Goal: Information Seeking & Learning: Find specific fact

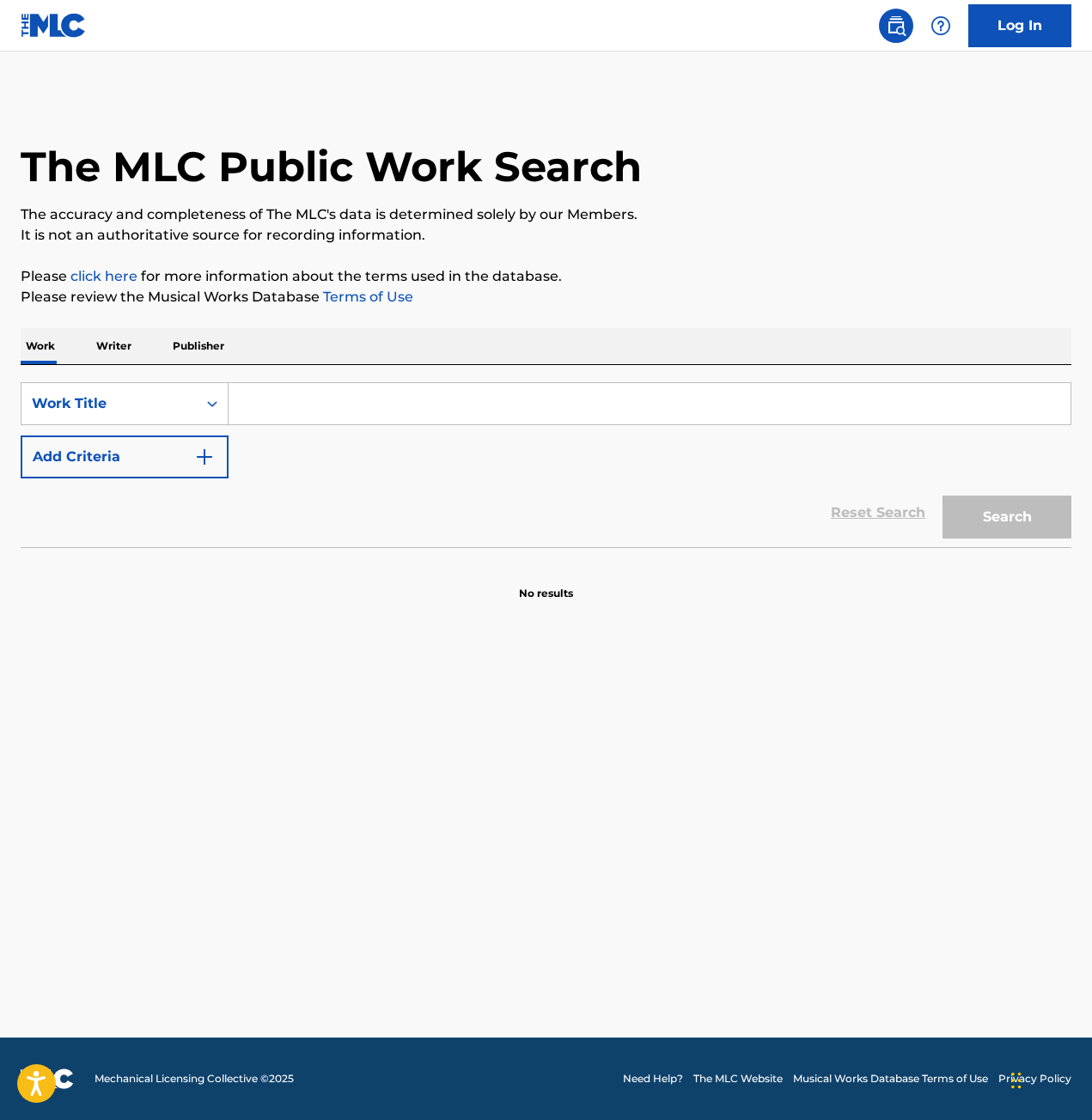
click at [309, 414] on input "Search Form" at bounding box center [649, 404] width 842 height 42
type input "tiramisu"
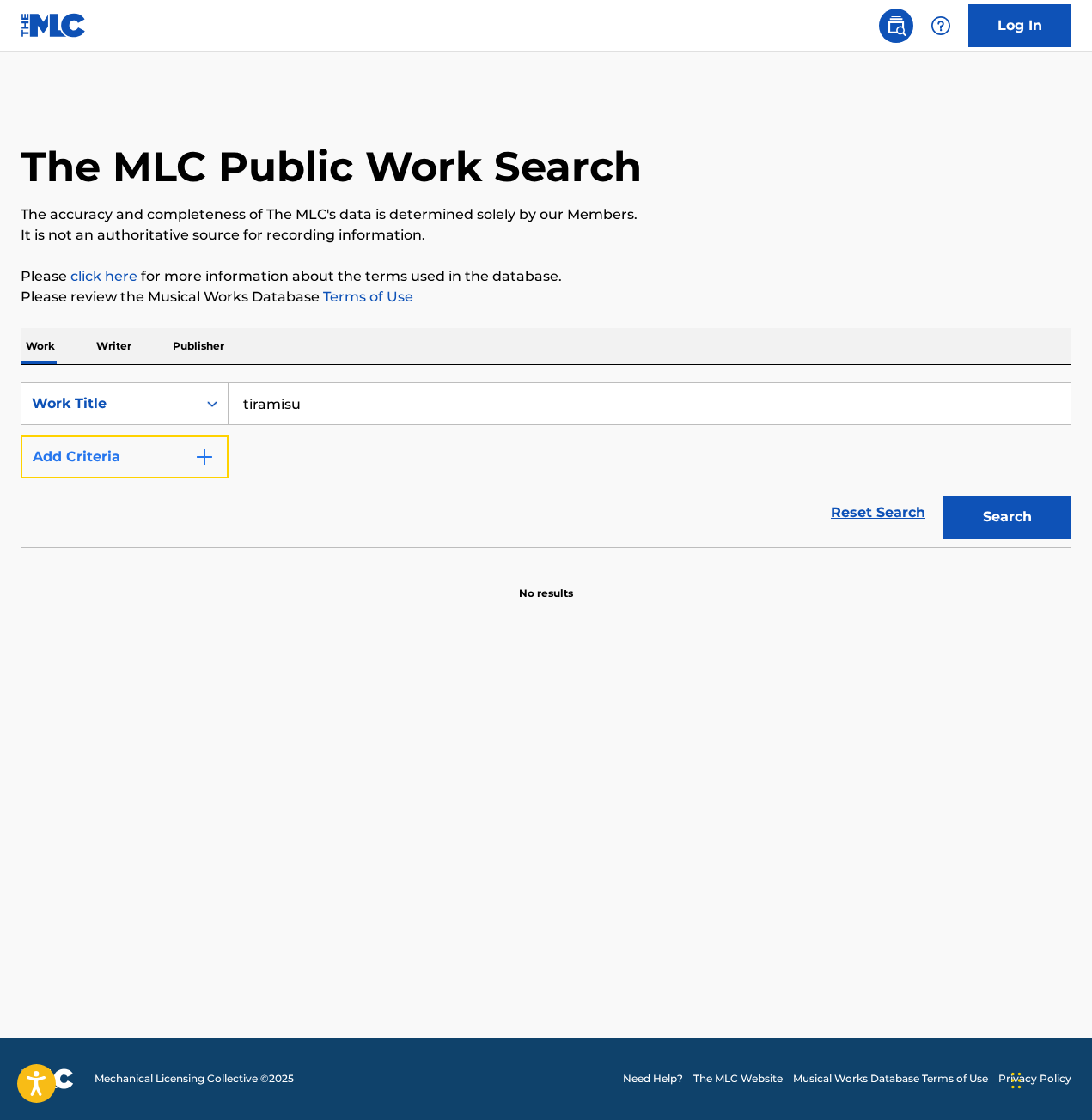
click at [189, 452] on button "Add Criteria" at bounding box center [125, 458] width 208 height 43
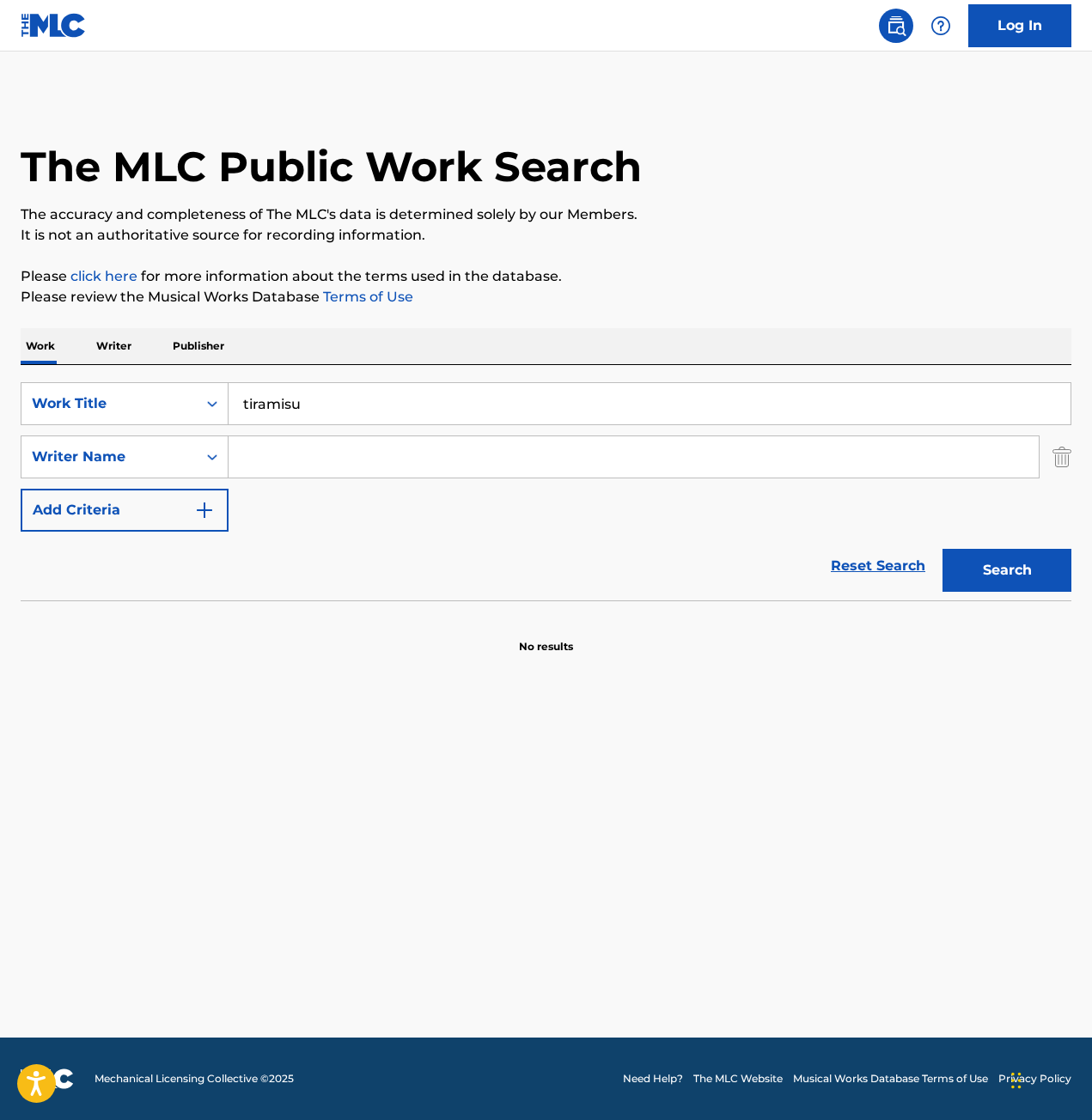
click at [251, 446] on input "Search Form" at bounding box center [634, 458] width 810 height 42
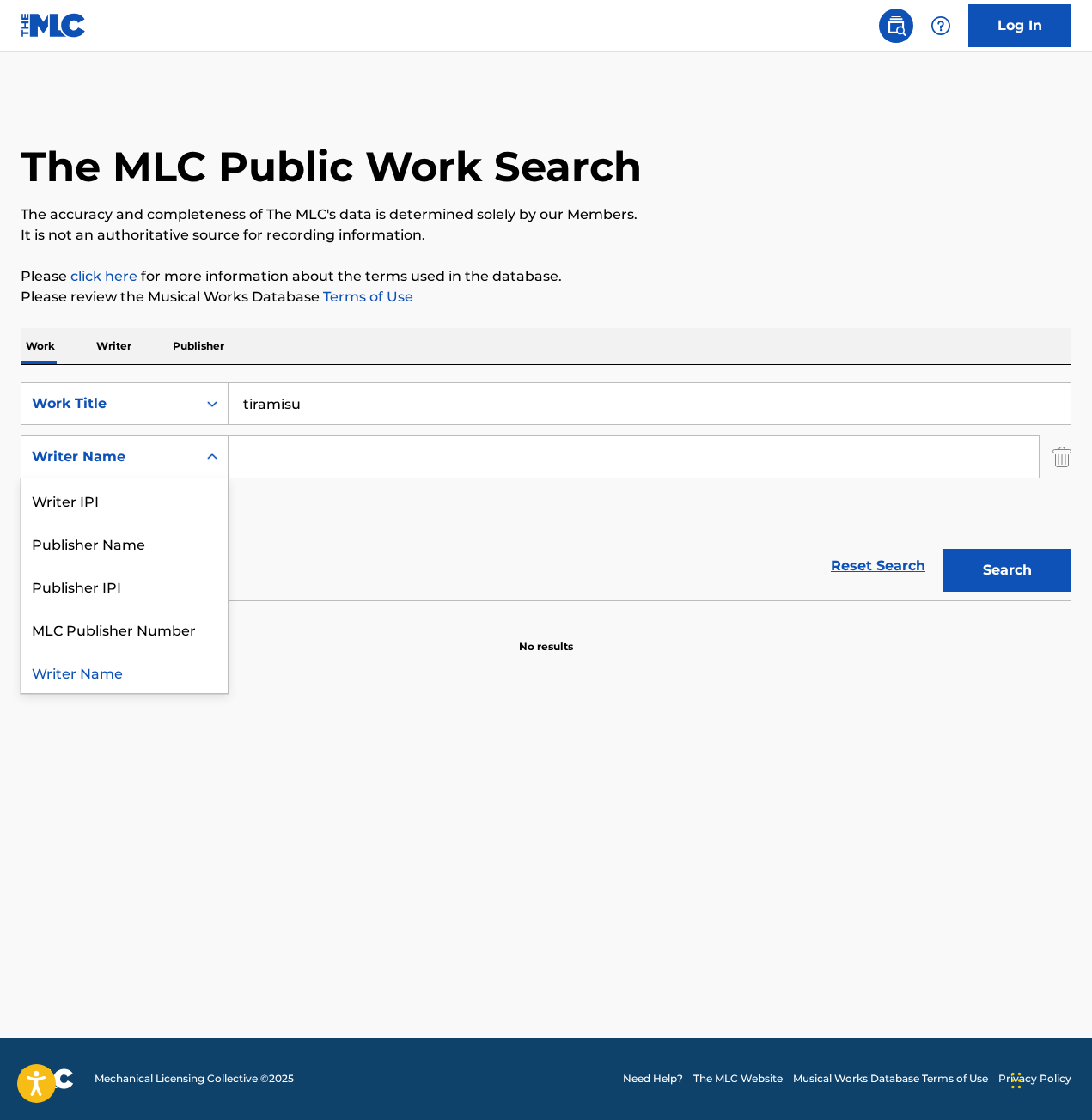
click at [207, 467] on div "Search Form" at bounding box center [212, 457] width 31 height 31
click at [245, 457] on input "Search Form" at bounding box center [634, 458] width 810 height 42
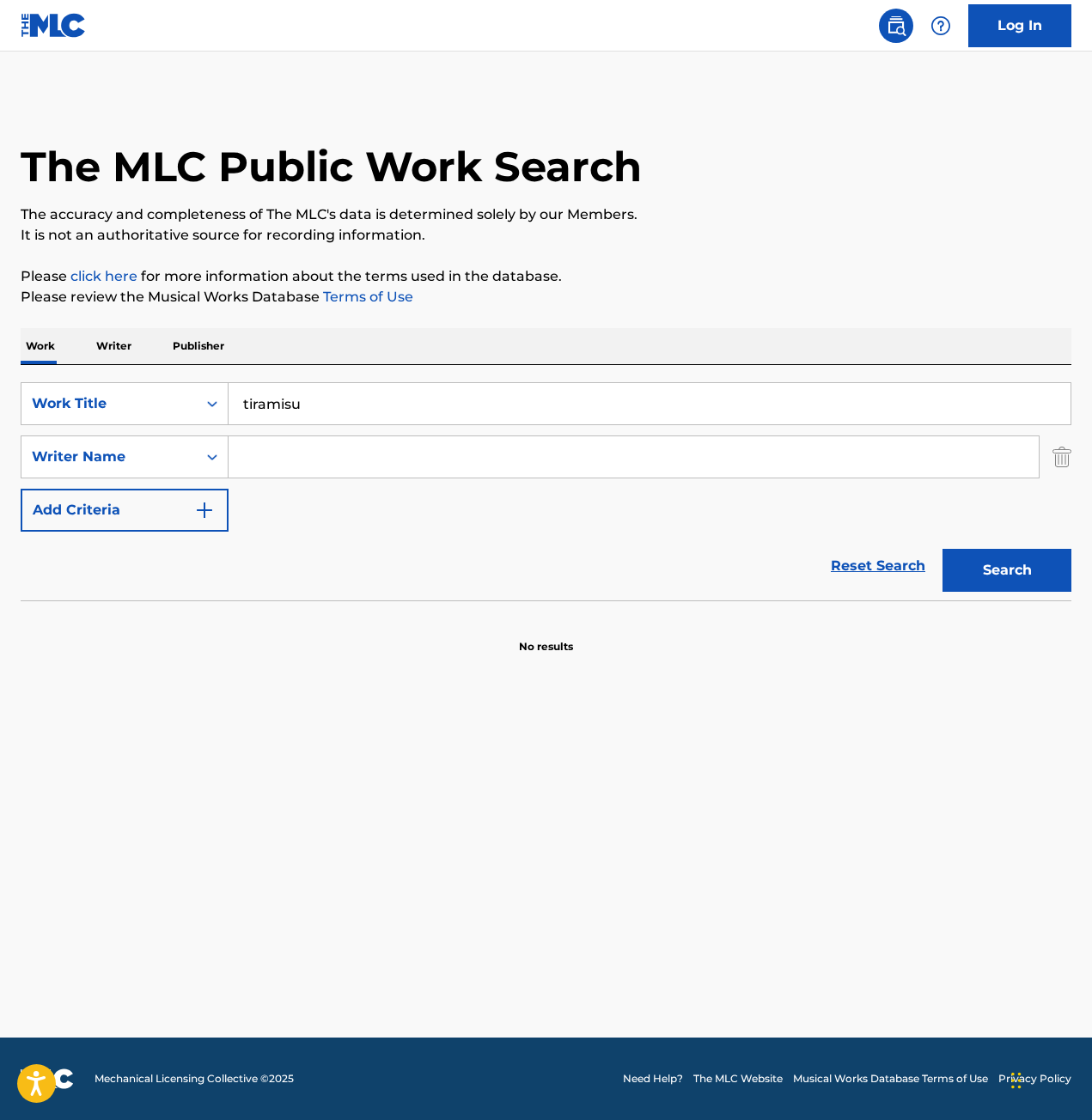
click at [382, 465] on input "Search Form" at bounding box center [634, 458] width 810 height 42
type input "[PERSON_NAME]"
click at [942, 549] on button "Search" at bounding box center [1006, 570] width 129 height 43
click at [332, 450] on input "[PERSON_NAME]" at bounding box center [634, 458] width 810 height 42
drag, startPoint x: 327, startPoint y: 408, endPoint x: 170, endPoint y: 382, distance: 159.1
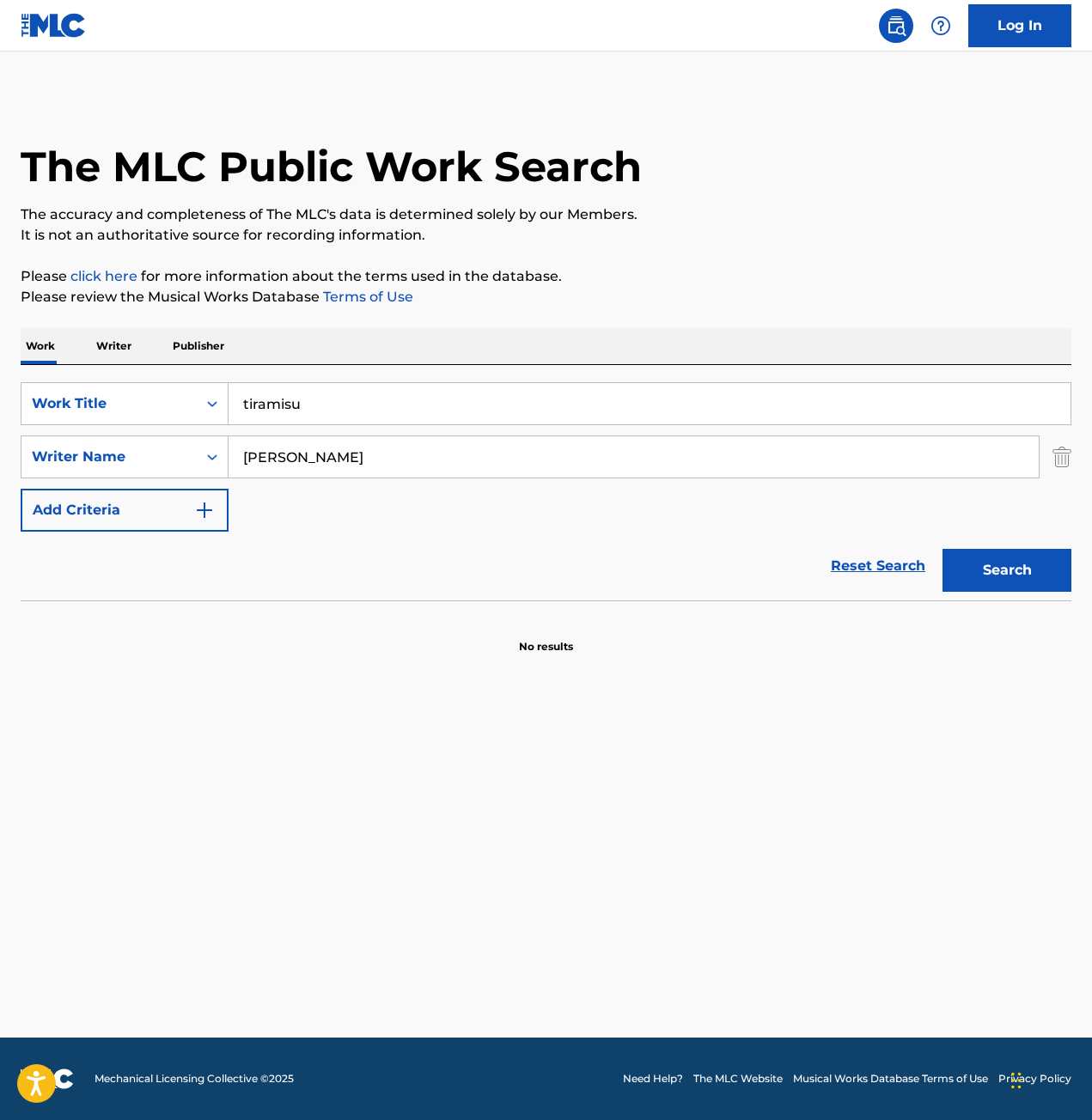
click at [170, 382] on div "SearchWithCriteriab858bb2a-ef9b-4f13-94b0-6cb458a7b099 Work Title tiramisu Sear…" at bounding box center [546, 483] width 1050 height 236
click at [116, 340] on p "Writer" at bounding box center [114, 347] width 45 height 36
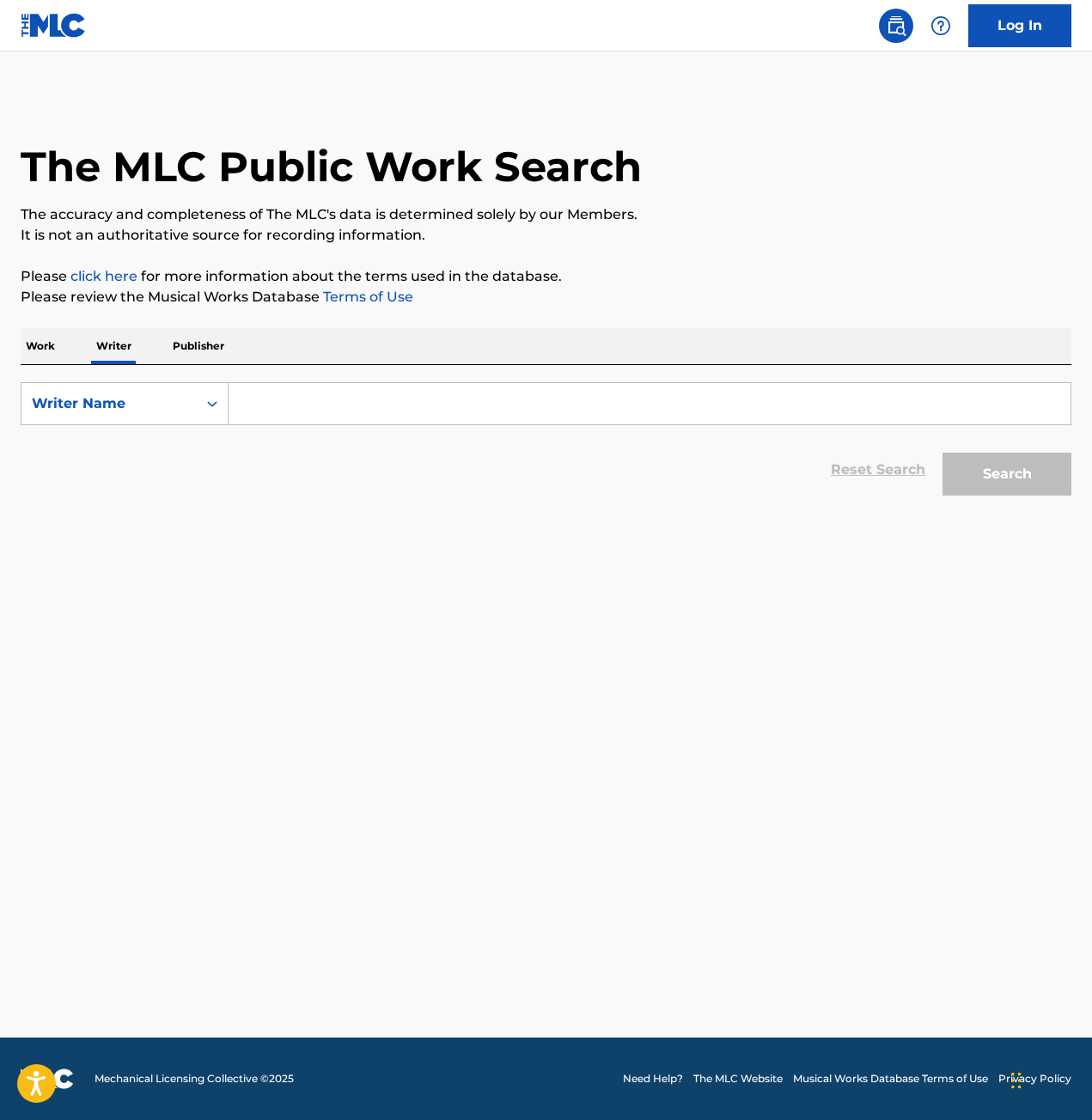
click at [337, 403] on input "Search Form" at bounding box center [649, 404] width 842 height 42
type input "[PERSON_NAME]"
click at [942, 453] on button "Search" at bounding box center [1006, 475] width 129 height 43
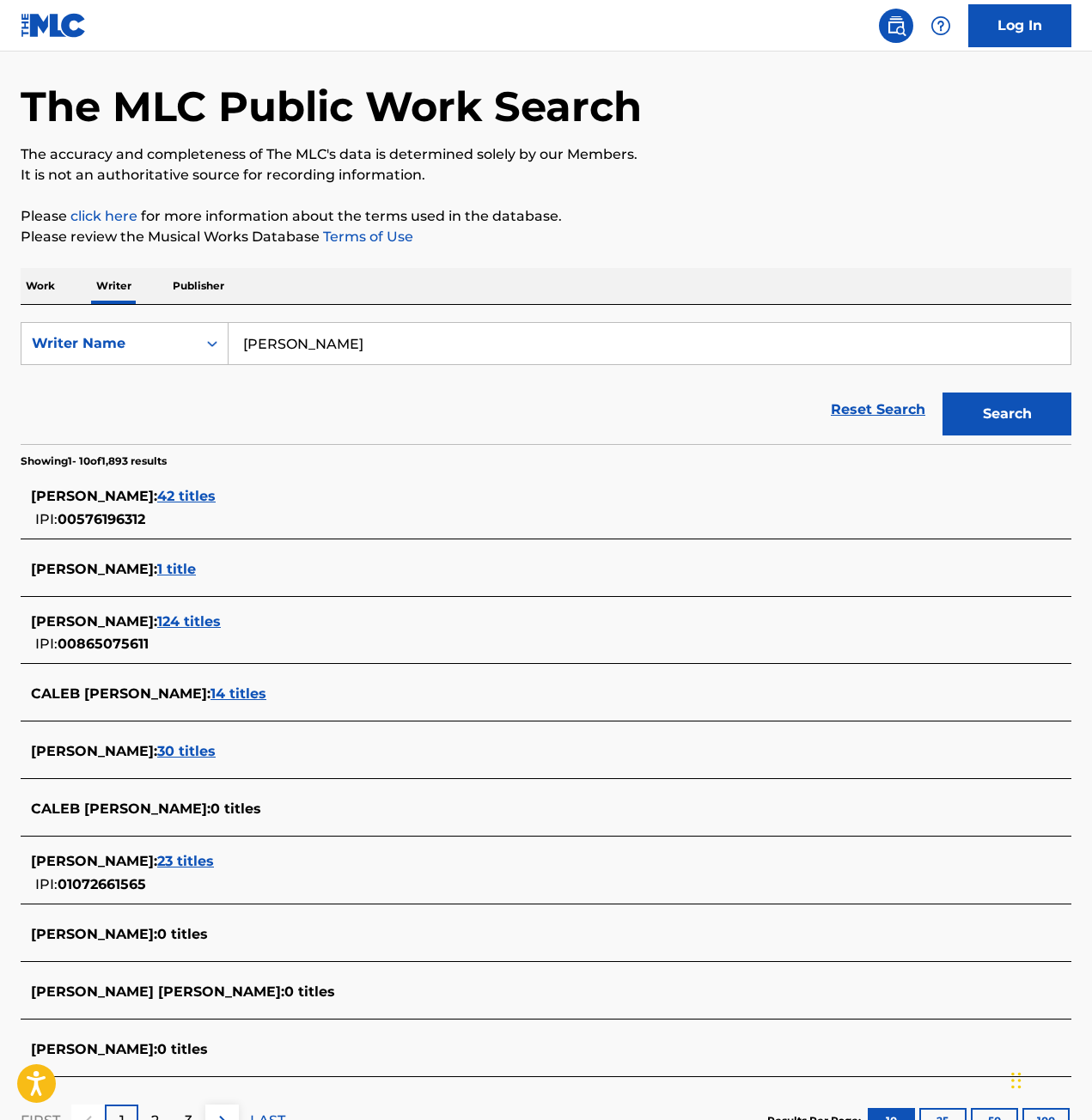
scroll to position [86, 0]
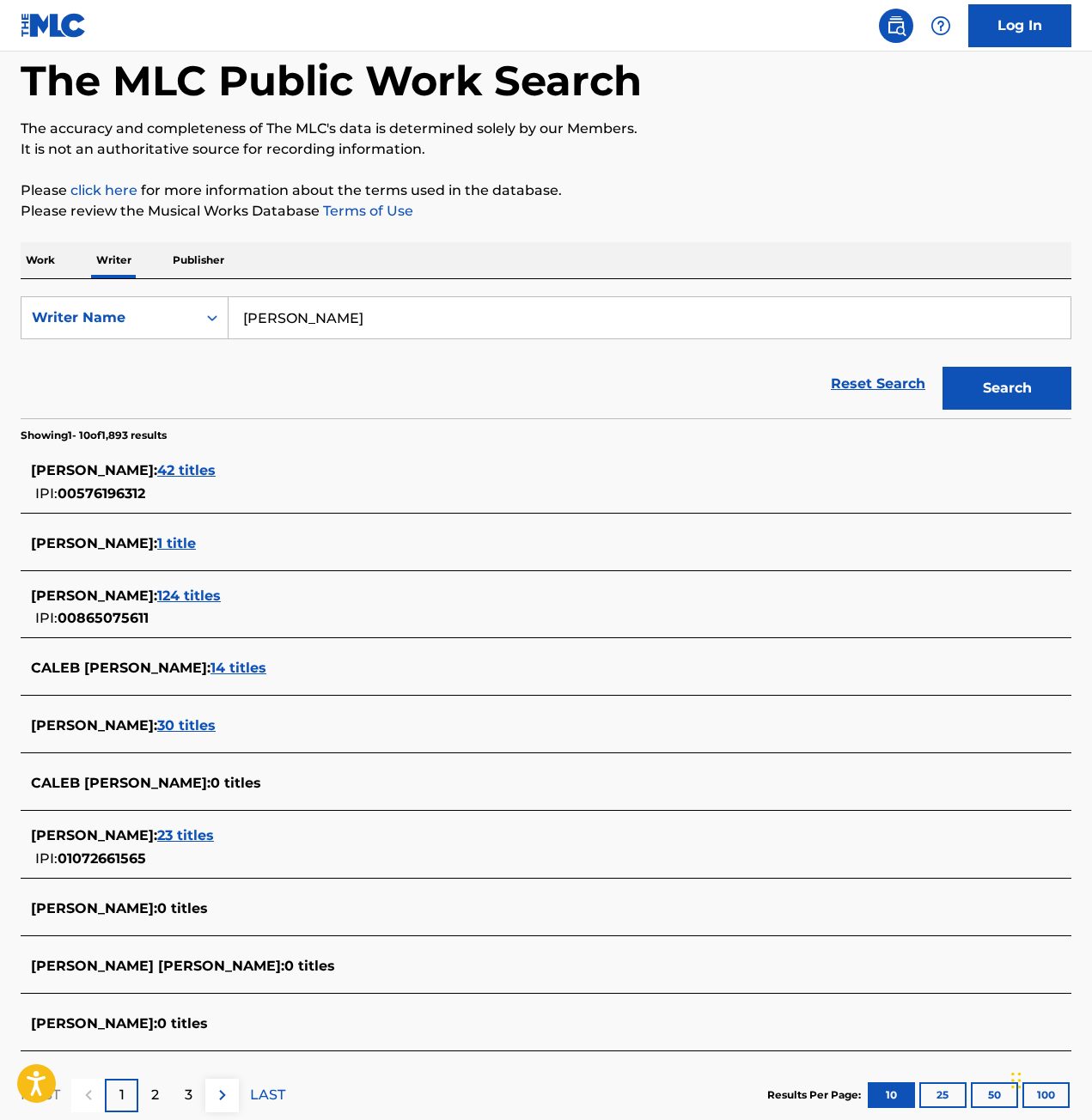
click at [221, 597] on span "124 titles" at bounding box center [189, 596] width 63 height 16
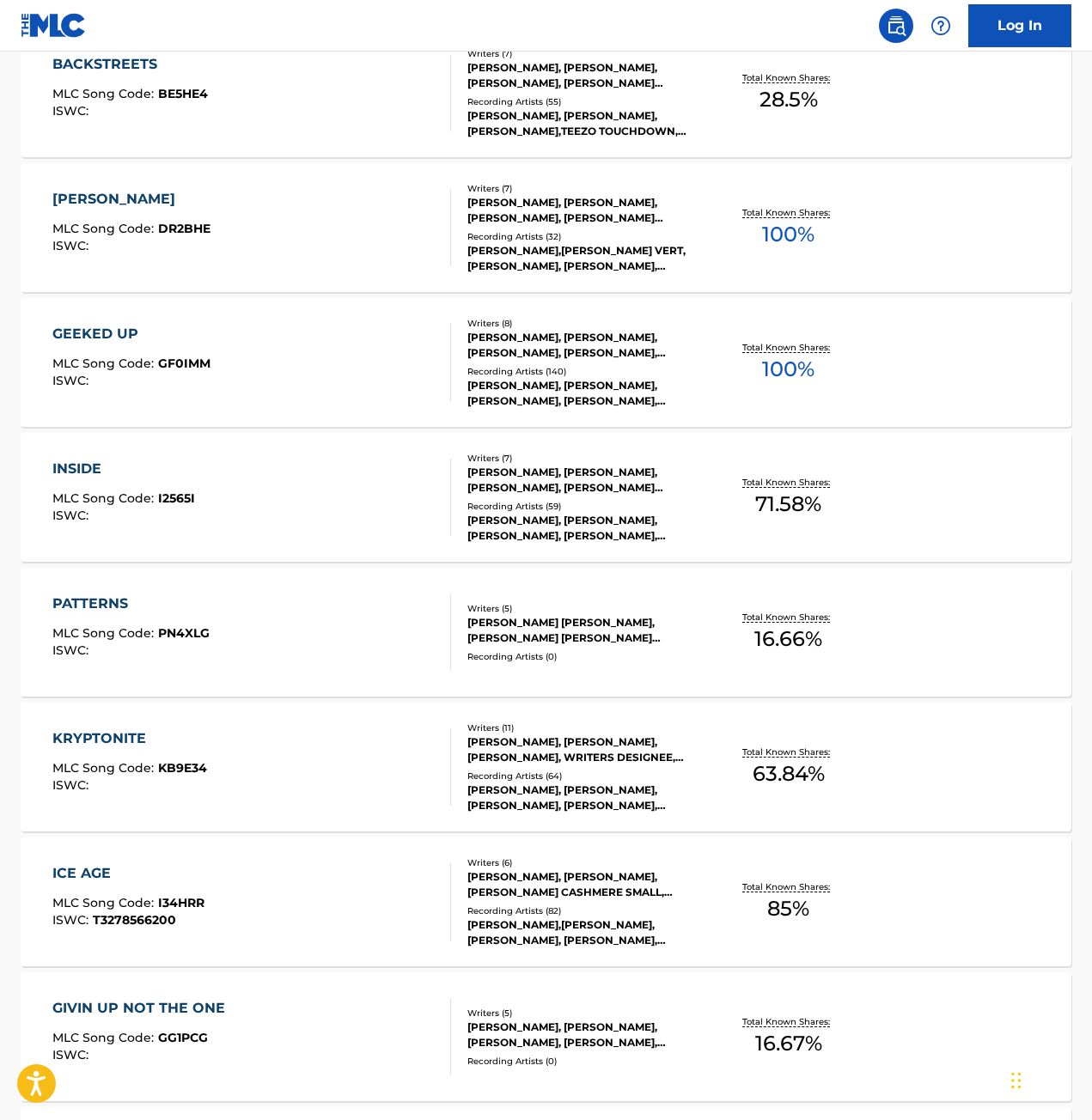
scroll to position [983, 0]
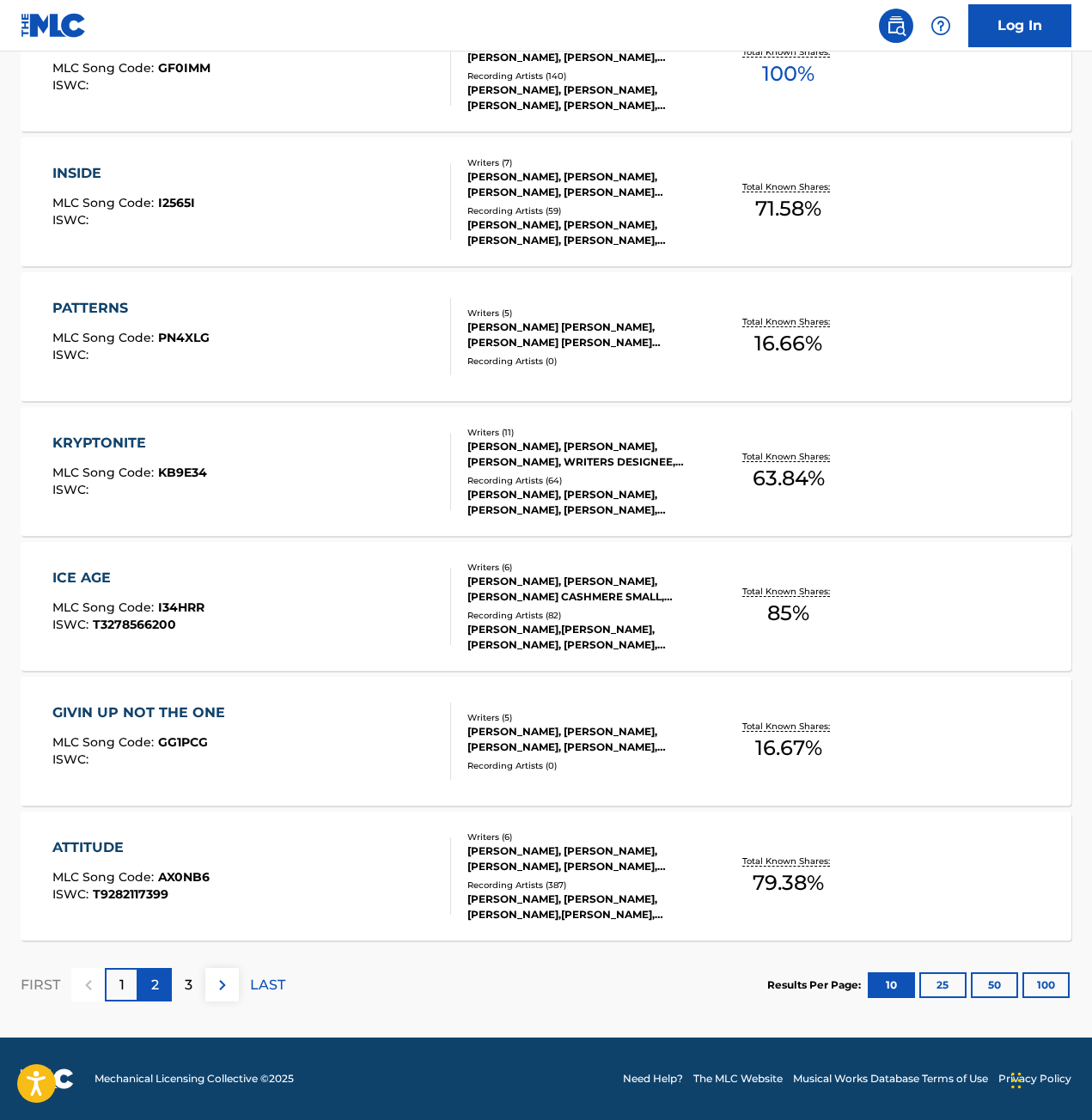
click at [155, 978] on p "2" at bounding box center [155, 985] width 8 height 21
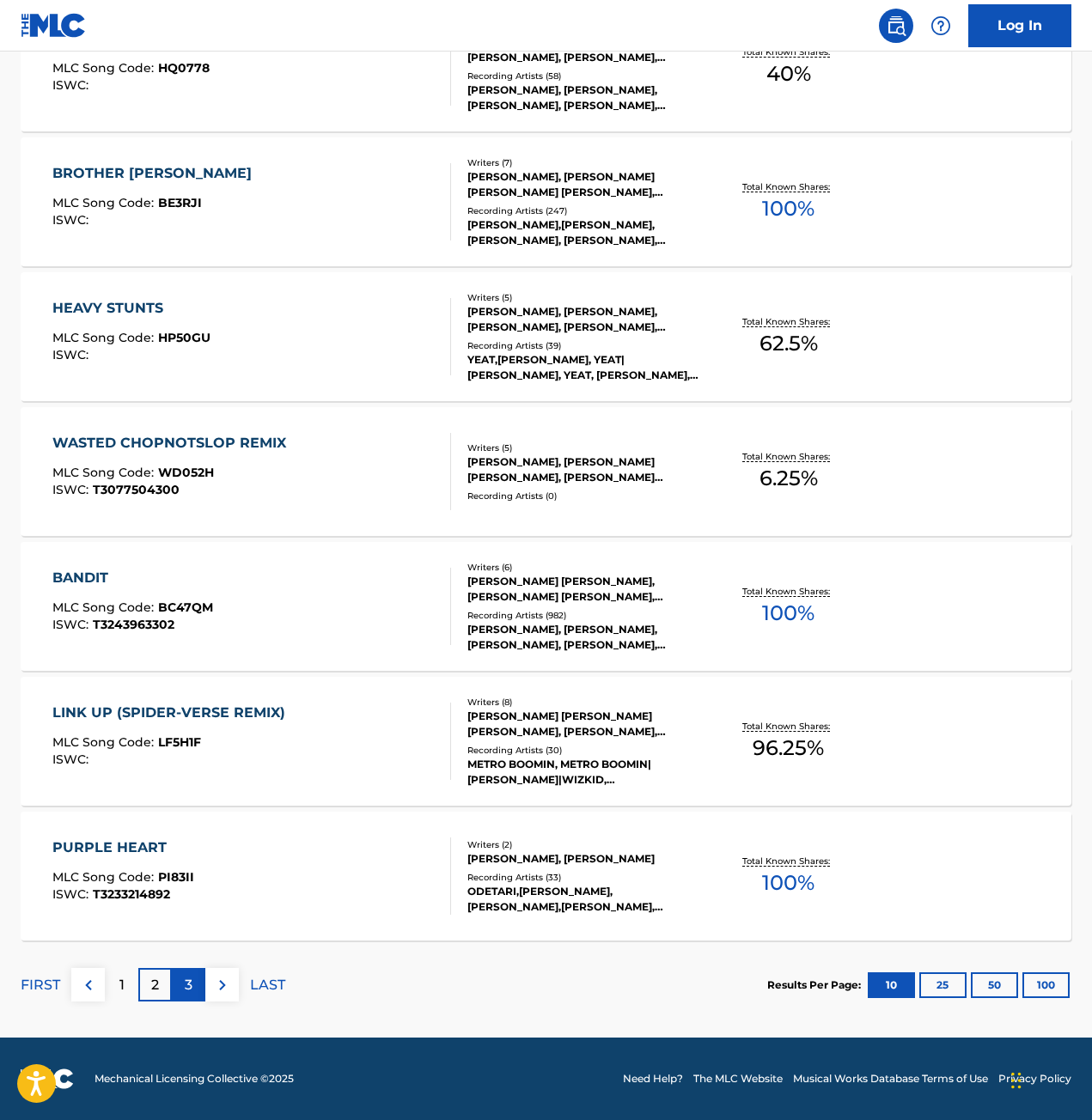
click at [188, 982] on p "3" at bounding box center [189, 985] width 8 height 21
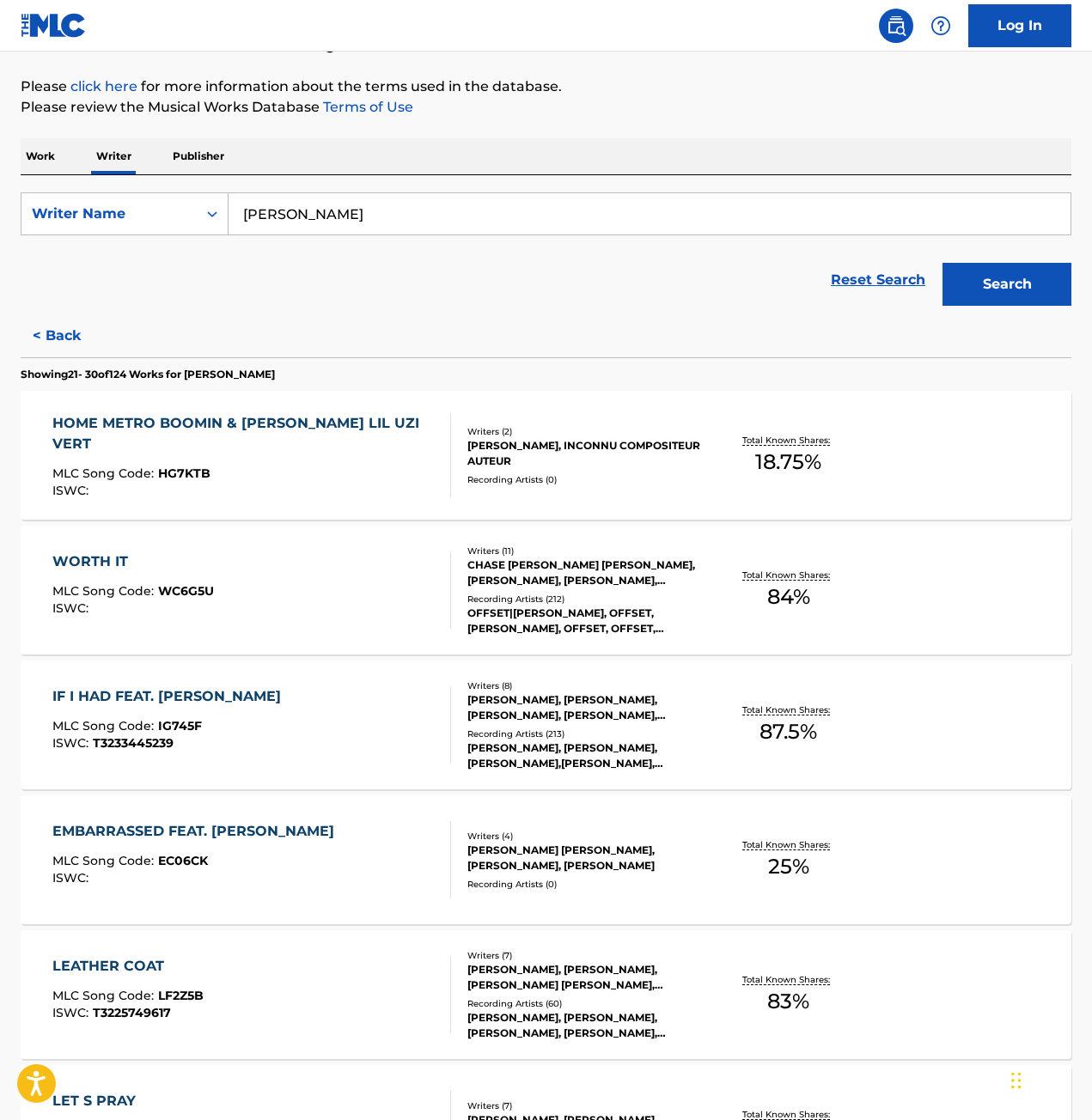
scroll to position [0, 0]
